Goal: Find specific page/section: Find specific page/section

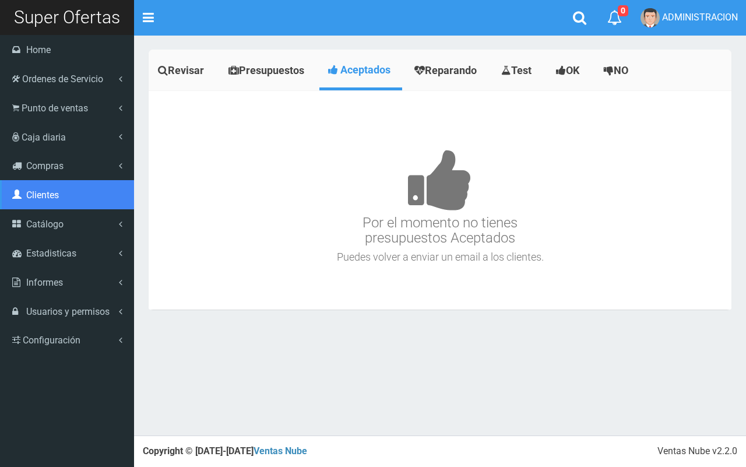
click at [48, 202] on link "Clientes" at bounding box center [67, 194] width 134 height 29
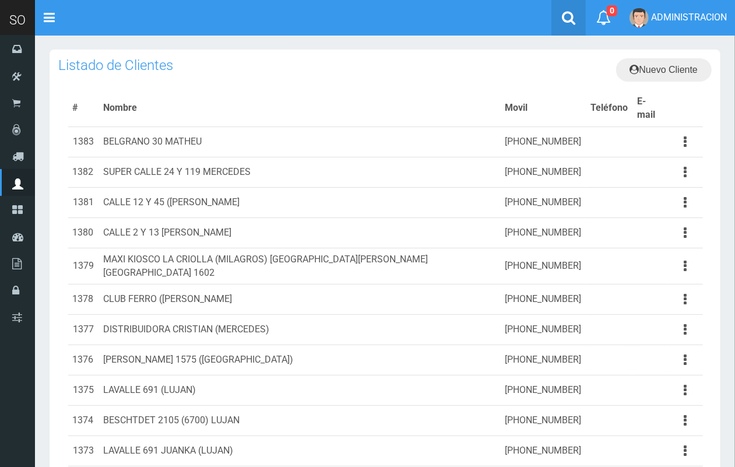
drag, startPoint x: 569, startPoint y: 9, endPoint x: 551, endPoint y: 15, distance: 18.8
click at [568, 9] on link at bounding box center [568, 18] width 34 height 36
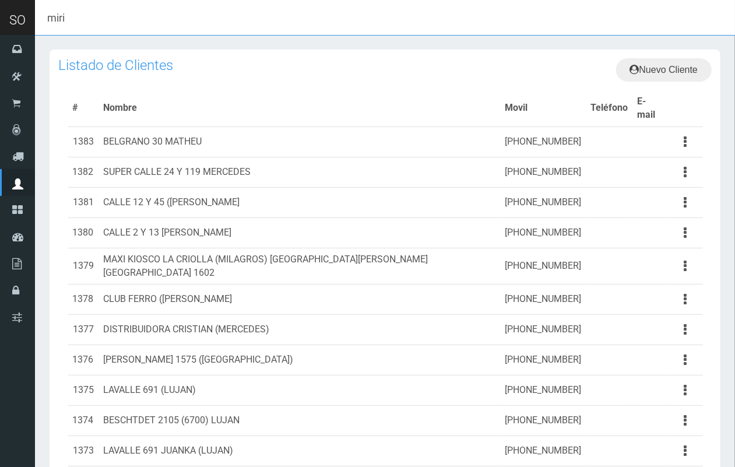
type input "miri"
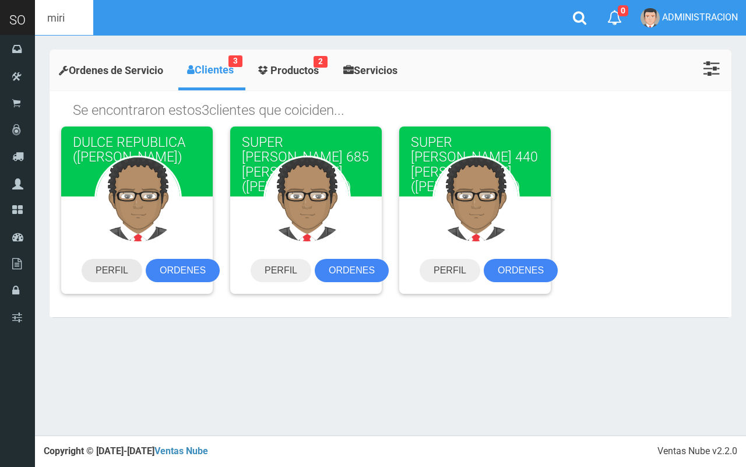
click at [121, 265] on link "PERFIL" at bounding box center [112, 270] width 61 height 23
click at [453, 274] on link "PERFIL" at bounding box center [449, 270] width 61 height 23
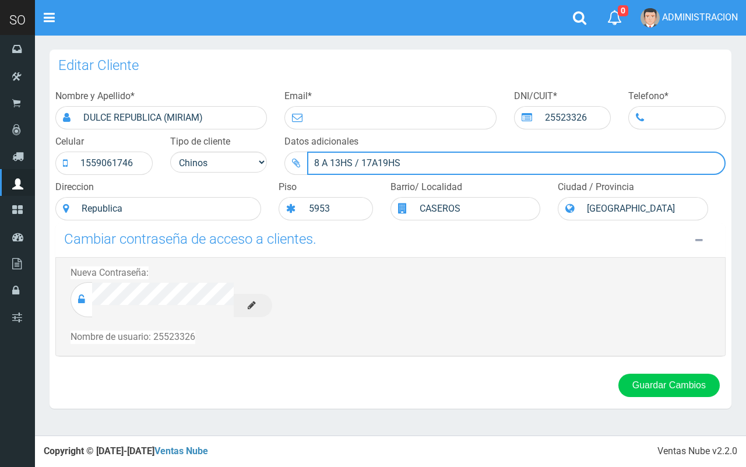
drag, startPoint x: 405, startPoint y: 163, endPoint x: 307, endPoint y: 171, distance: 98.7
click at [307, 171] on input "8 A 13HS / 17A19HS" at bounding box center [516, 162] width 418 height 23
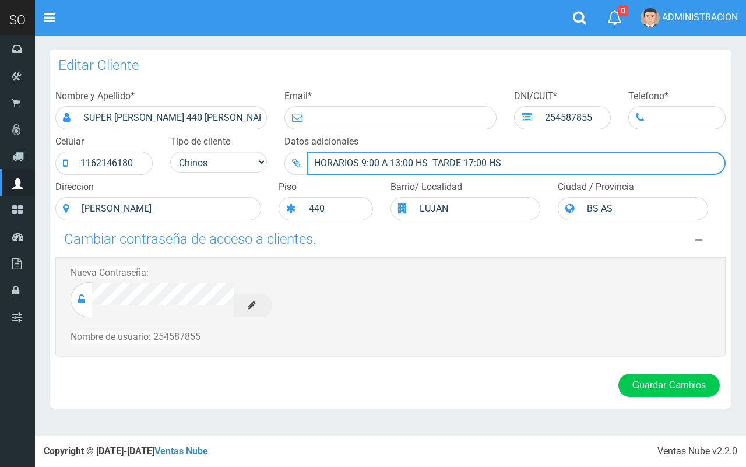
drag, startPoint x: 526, startPoint y: 154, endPoint x: 301, endPoint y: 156, distance: 225.4
click at [301, 156] on div "HORARIOS 9:00 A 13:00 HS TARDE 17:00 HS" at bounding box center [504, 162] width 441 height 23
